Goal: Check status

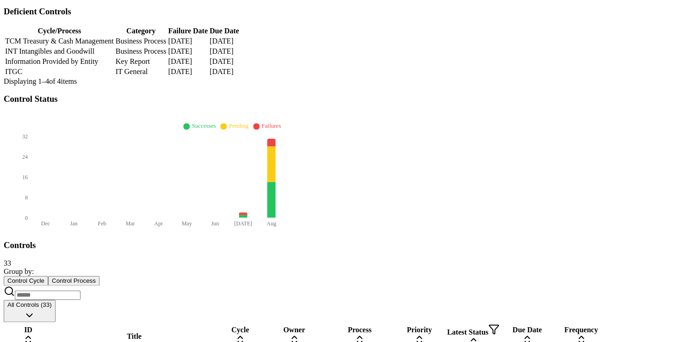
scroll to position [212, 0]
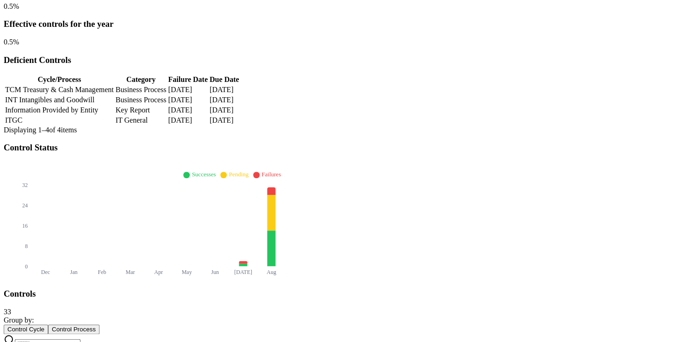
click at [81, 339] on input at bounding box center [48, 343] width 66 height 9
type input "*"
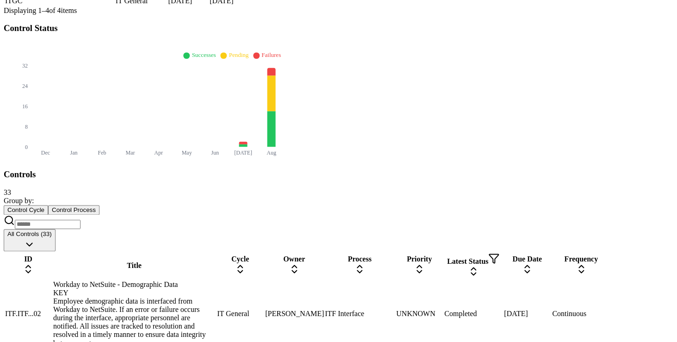
scroll to position [330, 0]
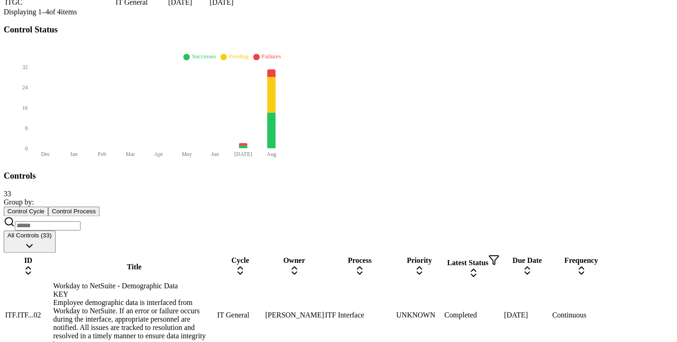
click at [300, 265] on icon at bounding box center [294, 270] width 11 height 11
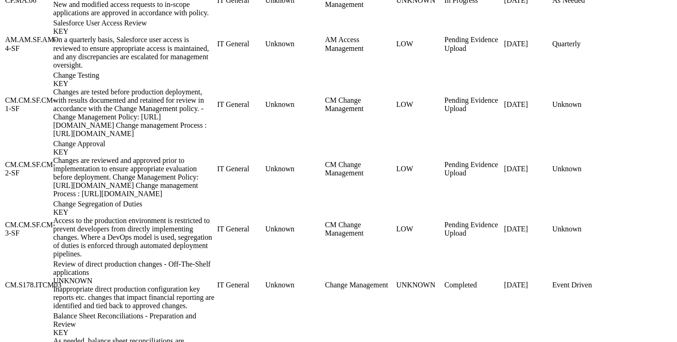
scroll to position [626, 0]
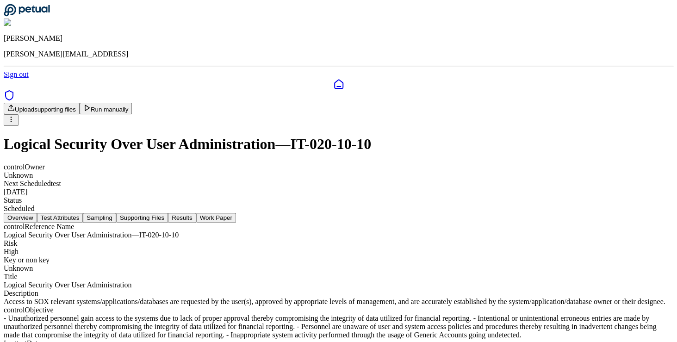
click at [83, 213] on button "Test Attributes" at bounding box center [60, 218] width 46 height 10
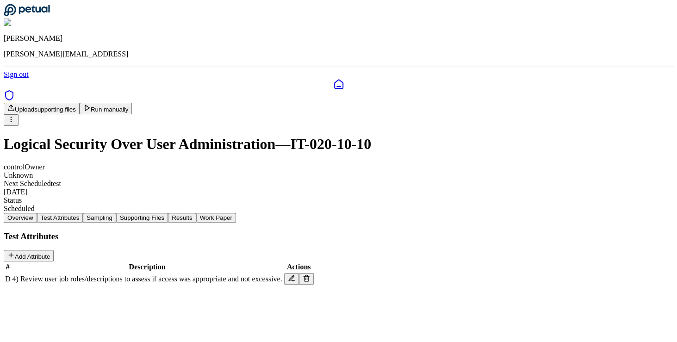
click at [116, 213] on button "Sampling" at bounding box center [99, 218] width 33 height 10
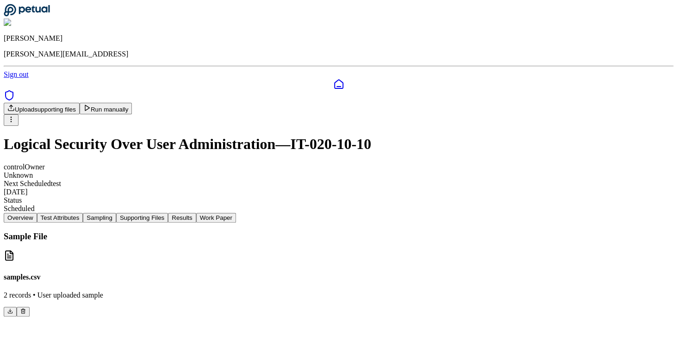
click at [168, 213] on button "Supporting Files" at bounding box center [142, 218] width 52 height 10
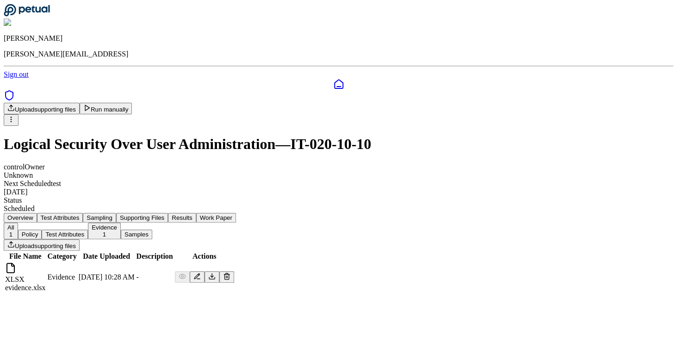
click at [132, 103] on button "Run manually" at bounding box center [106, 109] width 53 height 12
